Goal: Information Seeking & Learning: Learn about a topic

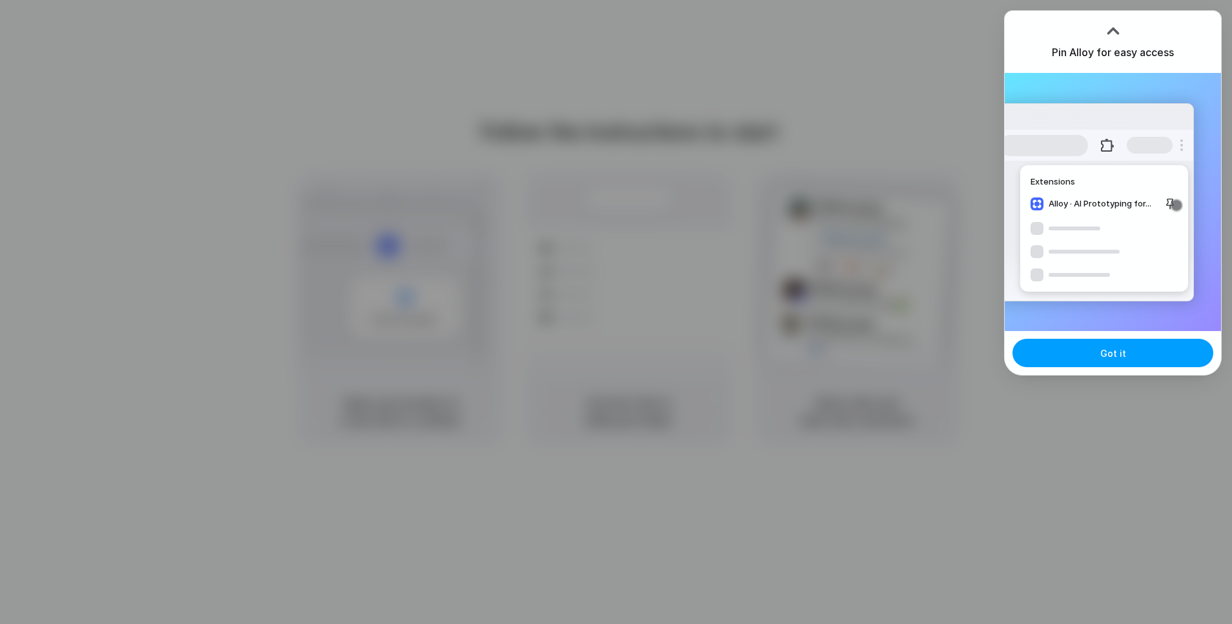
click at [1179, 356] on button "Got it" at bounding box center [1112, 353] width 201 height 28
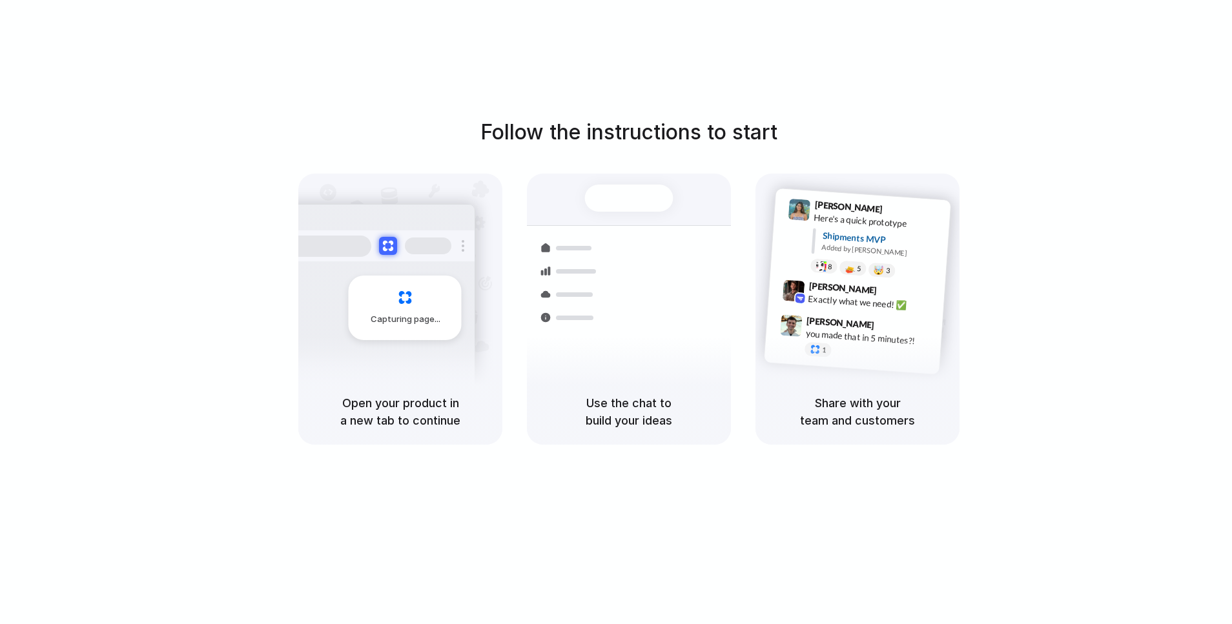
click at [893, 148] on div "Follow the instructions to start Capturing page Open your product in a new tab …" at bounding box center [629, 281] width 1232 height 328
click at [616, 312] on div at bounding box center [616, 312] width 0 height 0
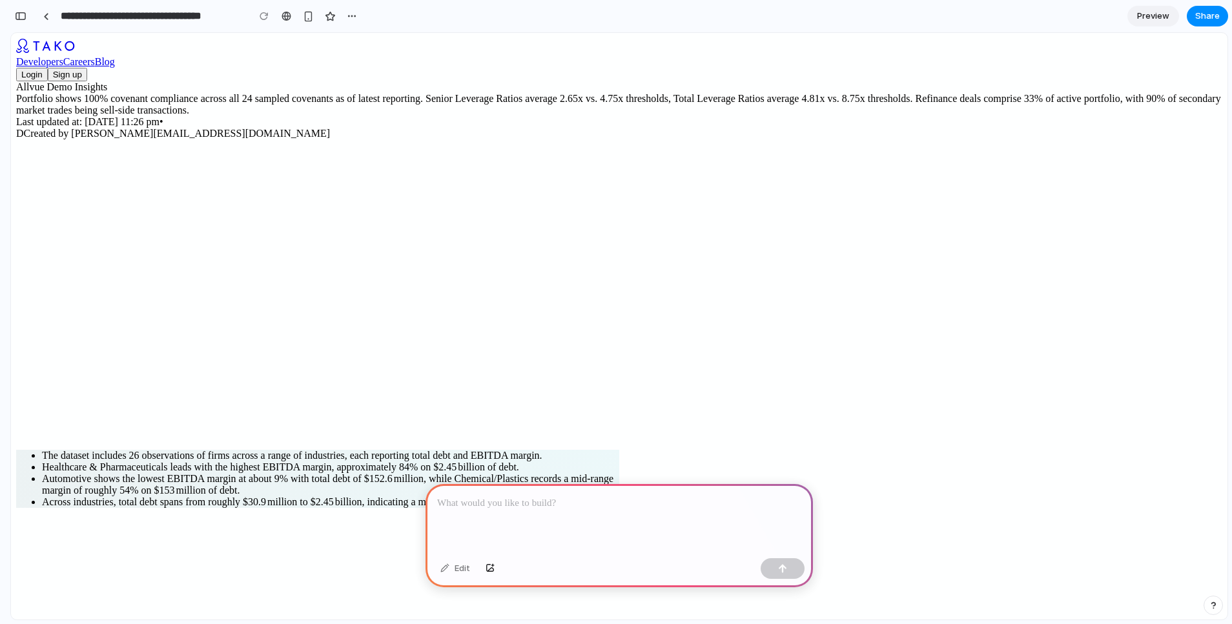
click at [575, 527] on div at bounding box center [618, 518] width 387 height 69
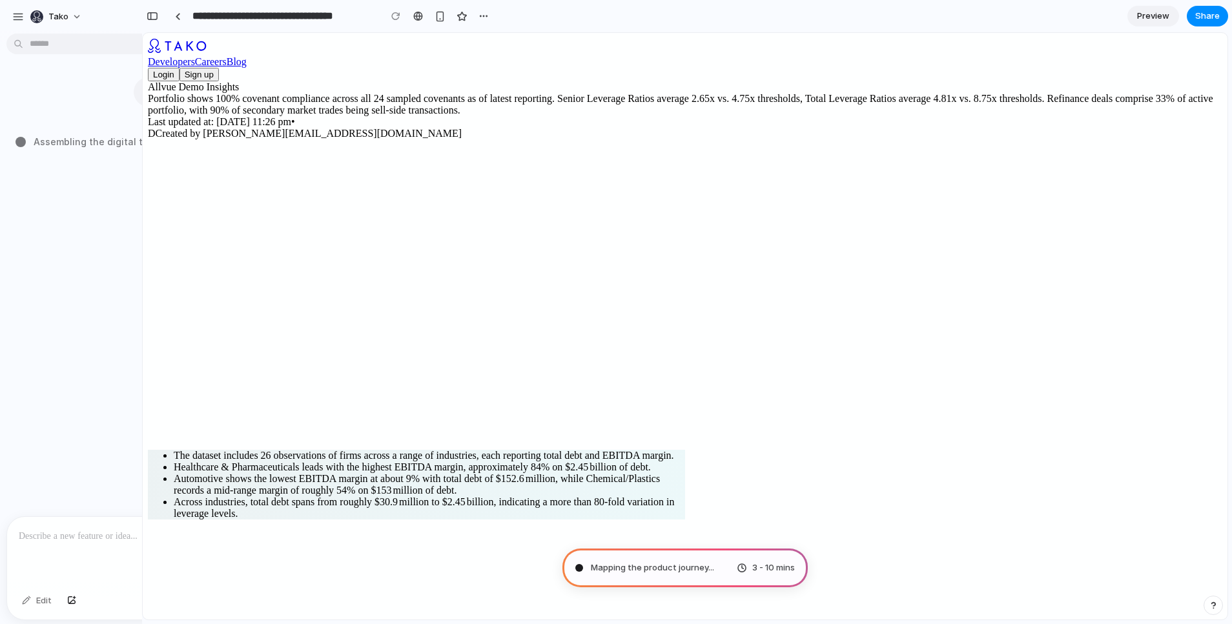
click at [219, 68] on button "Sign up" at bounding box center [198, 75] width 39 height 14
type input "**********"
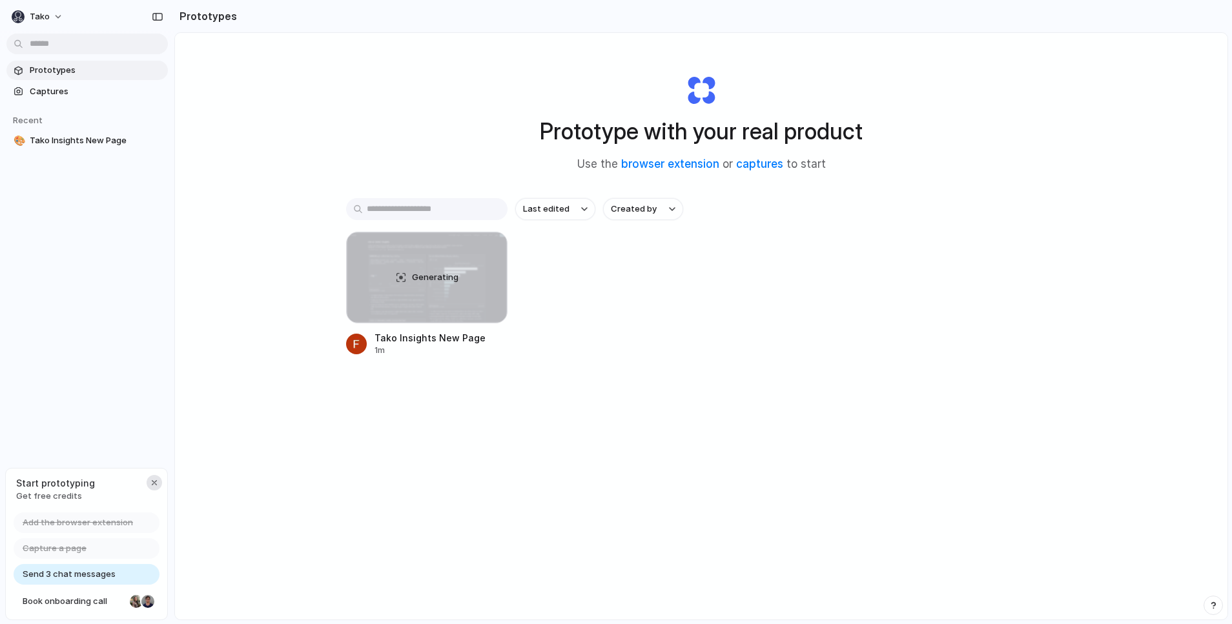
click at [153, 483] on div "button" at bounding box center [154, 483] width 10 height 10
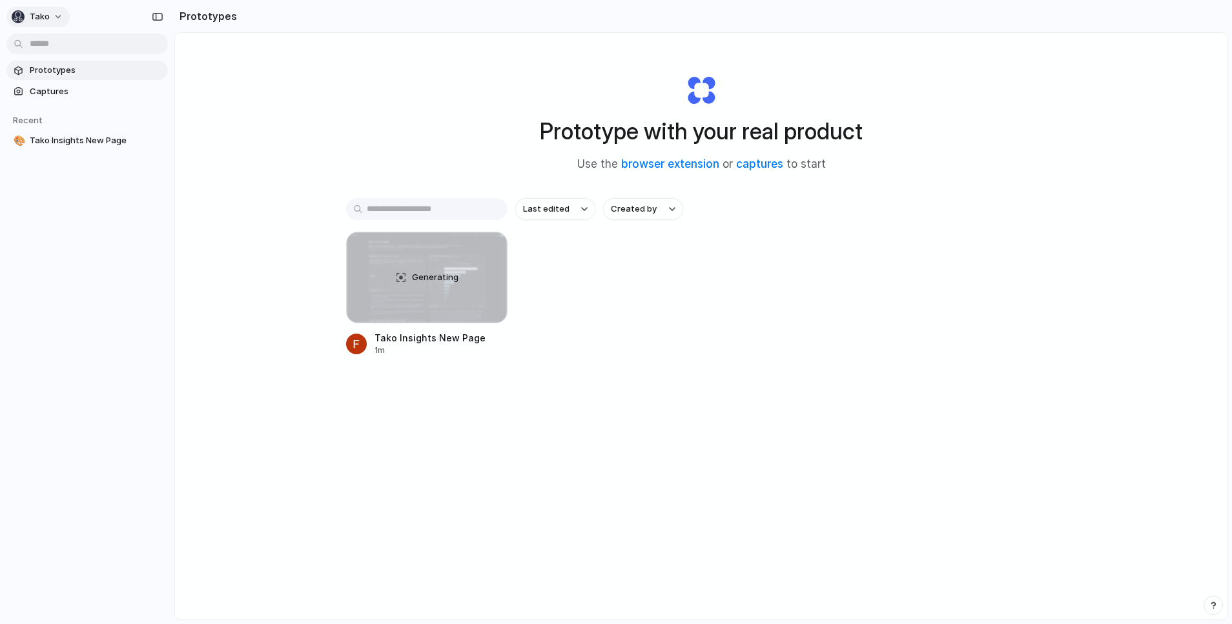
click at [57, 15] on button "Tako" at bounding box center [37, 16] width 63 height 21
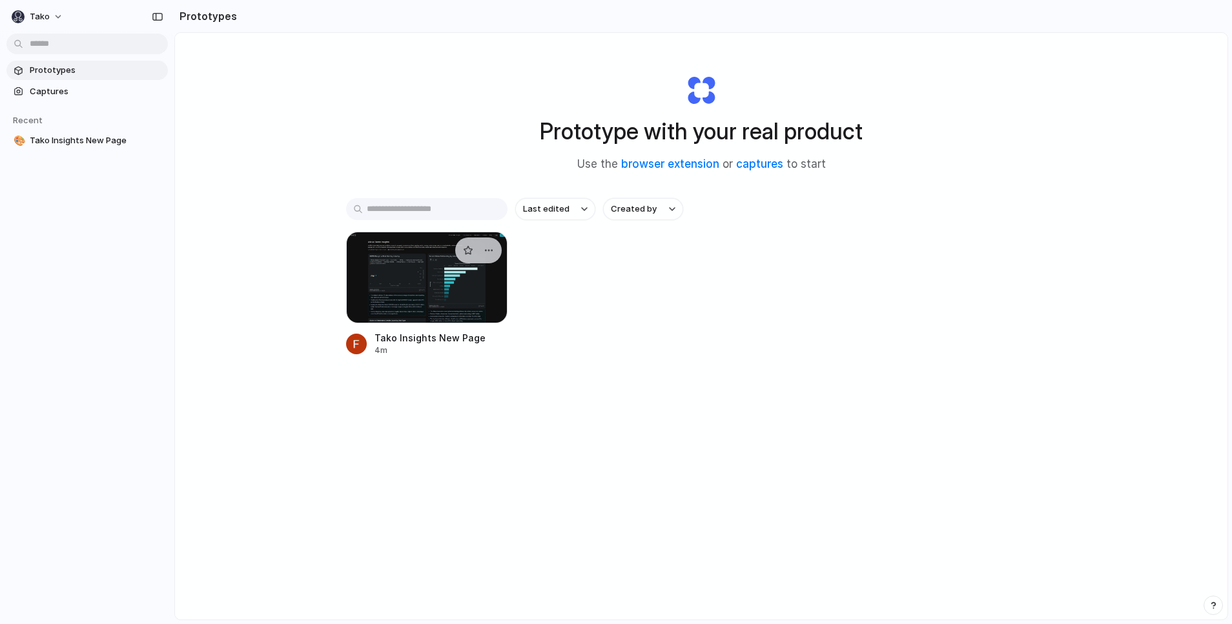
click at [456, 319] on div at bounding box center [426, 278] width 161 height 92
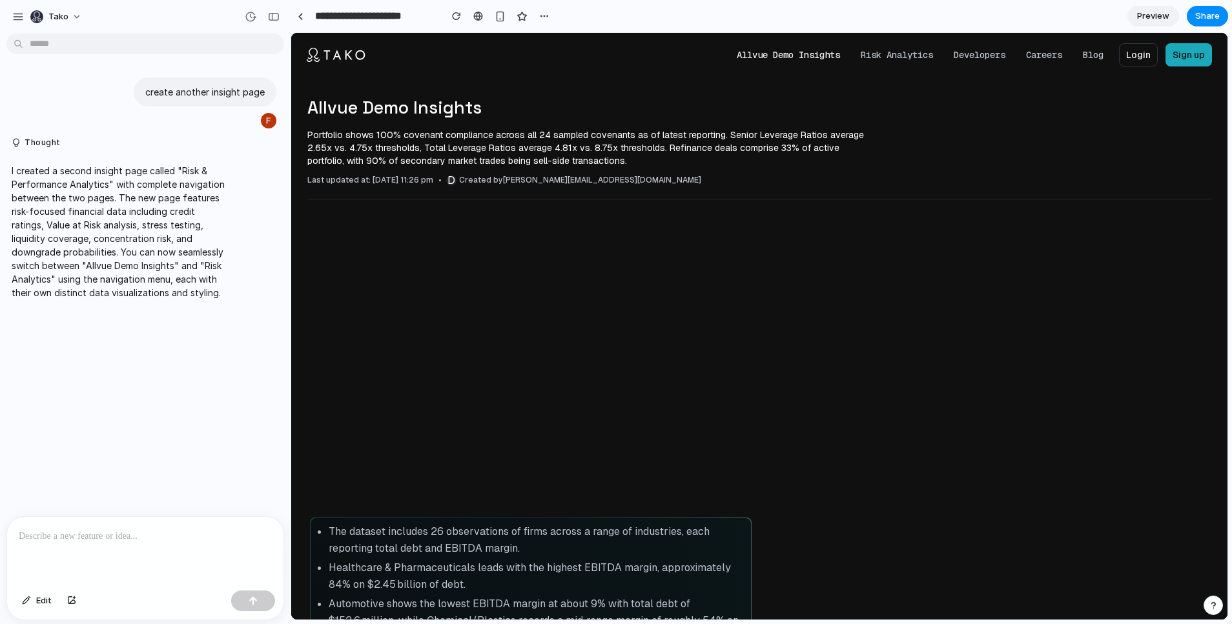
click at [779, 59] on link "Allvue Demo Insights" at bounding box center [788, 55] width 114 height 24
click at [786, 51] on link "Allvue Demo Insights" at bounding box center [788, 55] width 114 height 24
click at [793, 59] on link "Allvue Demo Insights" at bounding box center [788, 55] width 114 height 24
click at [910, 52] on link "Risk Analytics" at bounding box center [896, 55] width 83 height 24
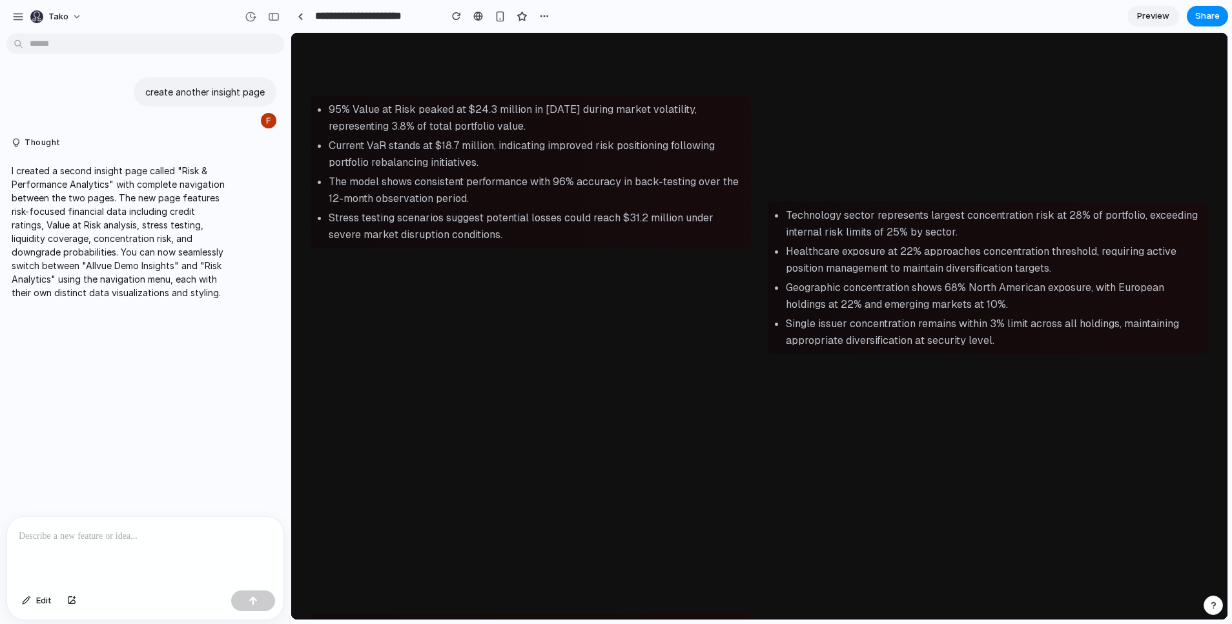
scroll to position [882, 0]
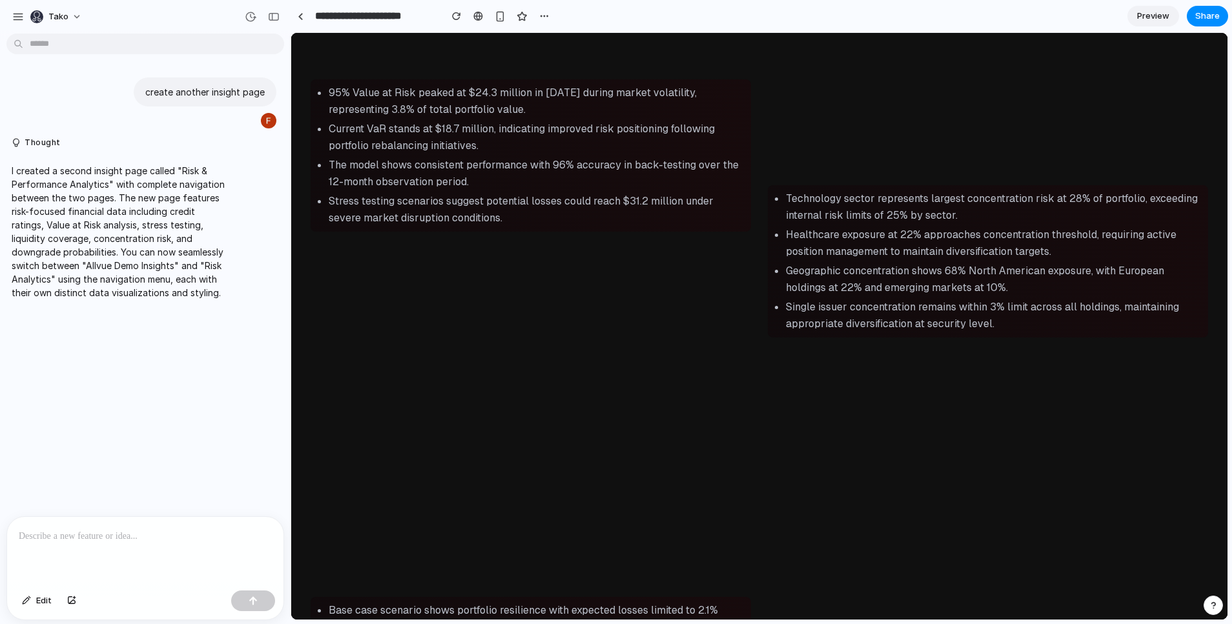
click at [535, 201] on li "Stress testing scenarios suggest potential losses could reach $31.2 million und…" at bounding box center [536, 210] width 414 height 34
drag, startPoint x: 577, startPoint y: 198, endPoint x: 494, endPoint y: 197, distance: 82.6
click at [494, 197] on li "Stress testing scenarios suggest potential losses could reach $31.2 million und…" at bounding box center [536, 210] width 414 height 34
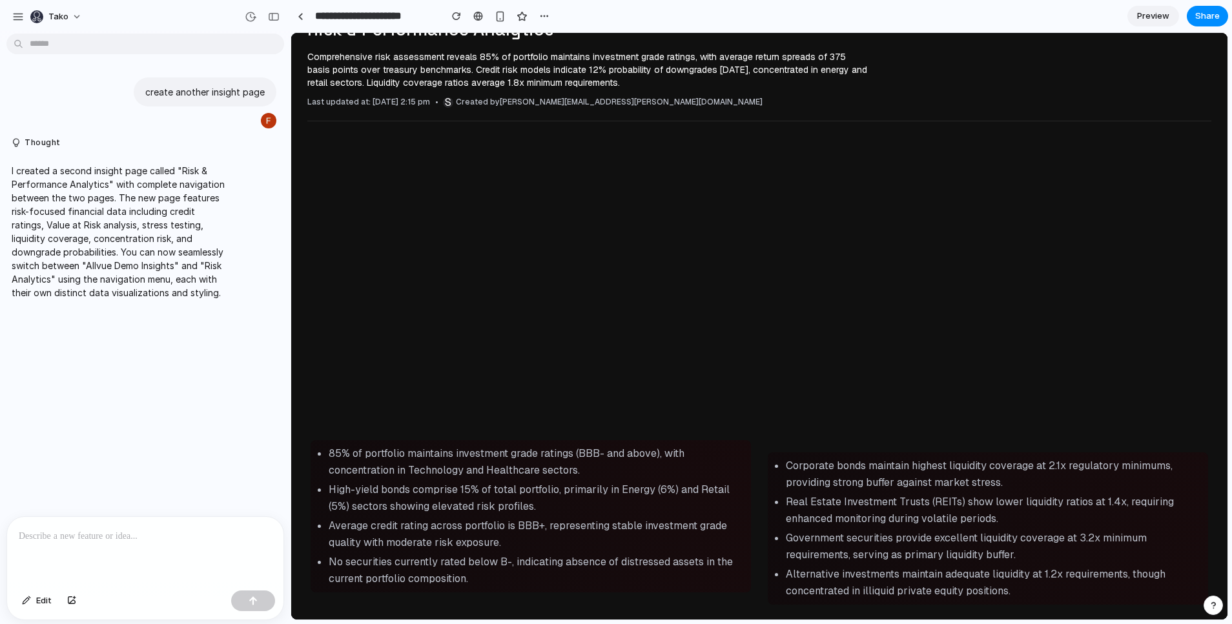
scroll to position [0, 0]
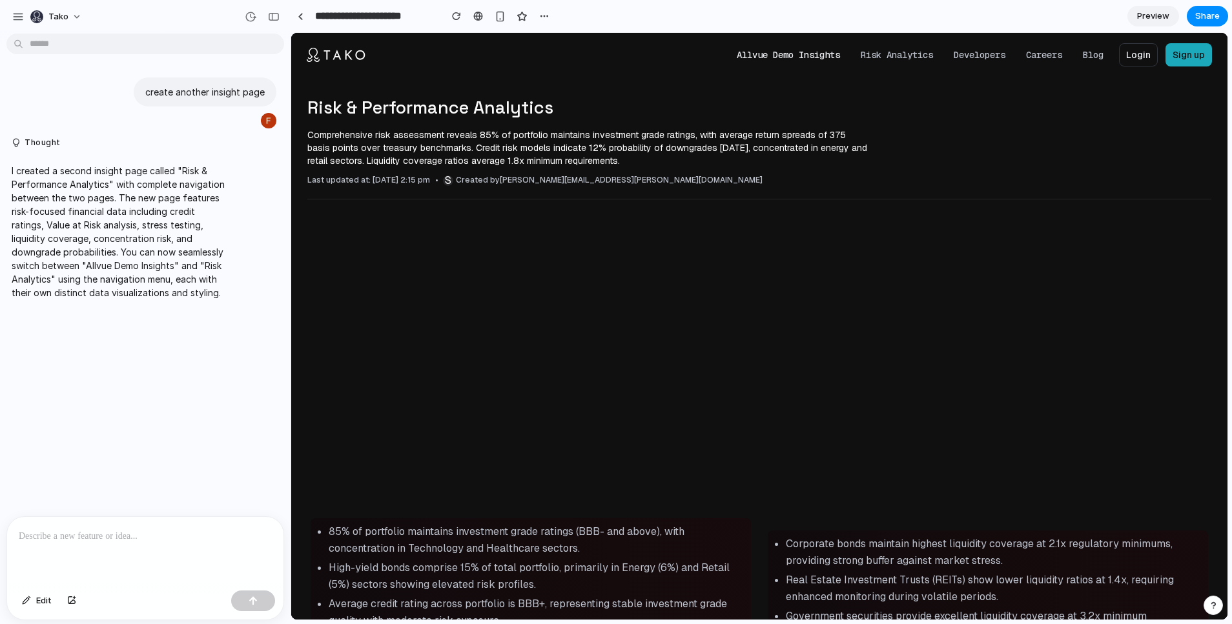
click at [782, 59] on link "Allvue Demo Insights" at bounding box center [788, 55] width 114 height 24
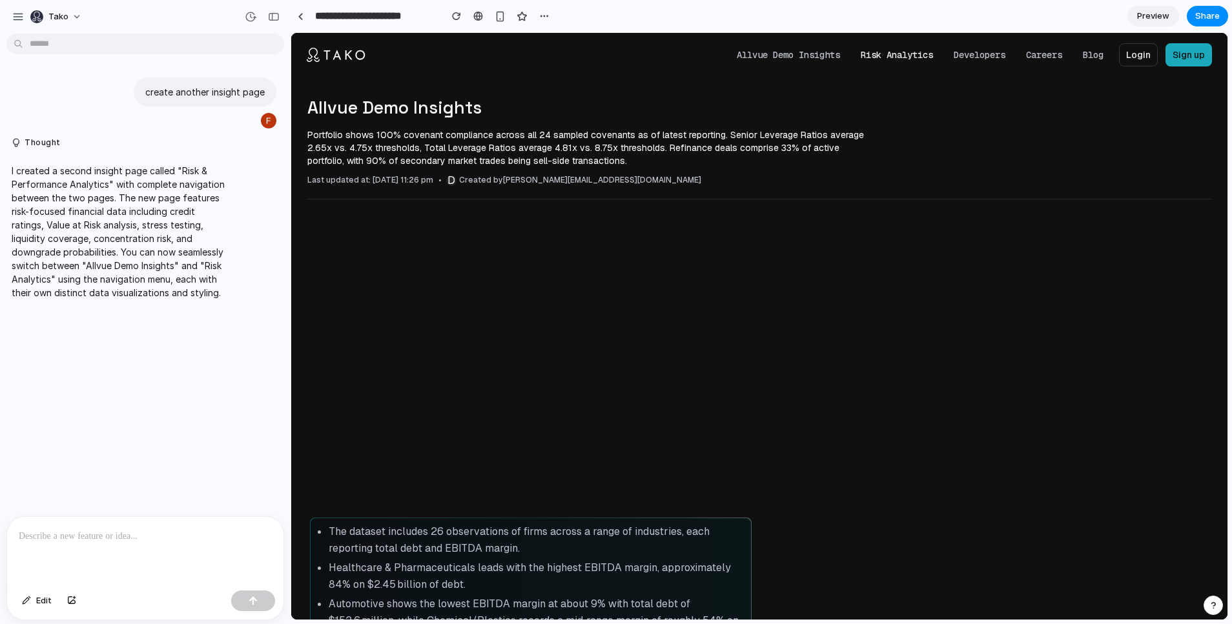
click at [903, 59] on link "Risk Analytics" at bounding box center [896, 55] width 83 height 24
